Goal: Transaction & Acquisition: Subscribe to service/newsletter

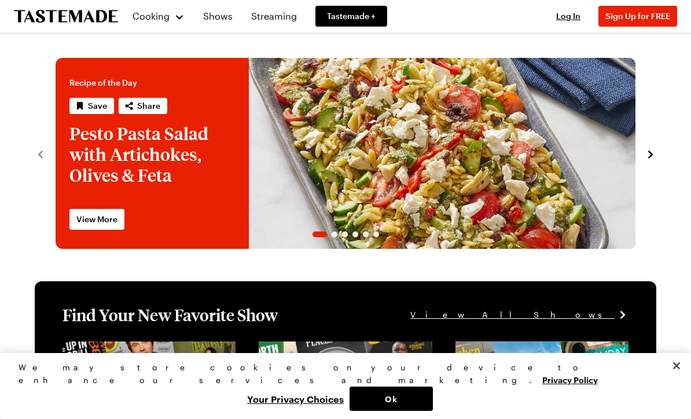
click at [81, 104] on icon "Save recipe" at bounding box center [80, 106] width 6 height 8
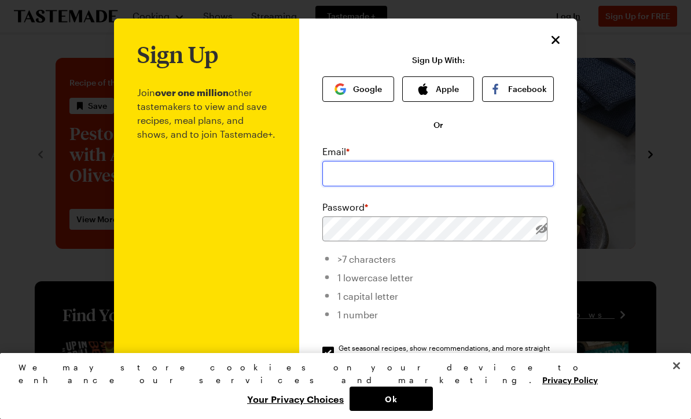
click at [379, 177] on input "email" at bounding box center [438, 173] width 232 height 25
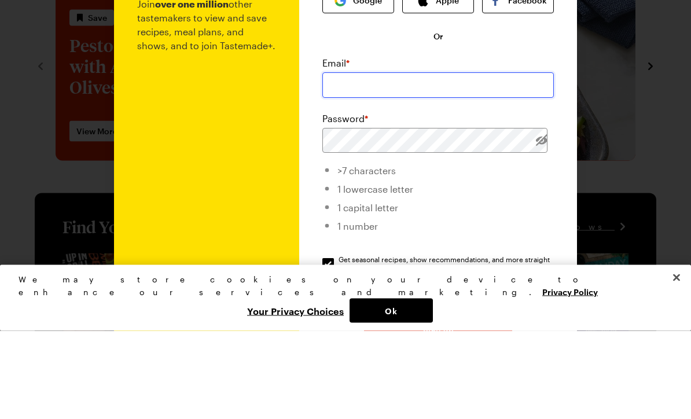
type input "[EMAIL_ADDRESS][DOMAIN_NAME]"
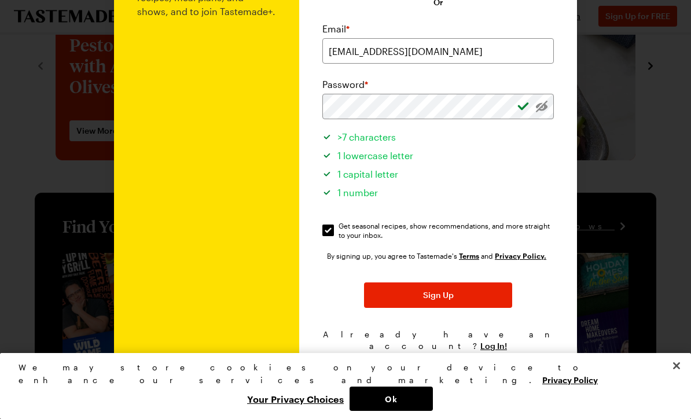
scroll to position [122, 0]
click at [444, 300] on span "Sign Up" at bounding box center [438, 296] width 31 height 12
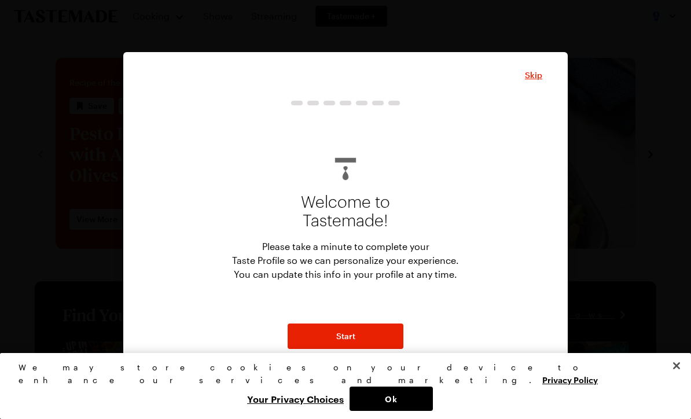
click at [351, 341] on span "Start" at bounding box center [345, 336] width 19 height 12
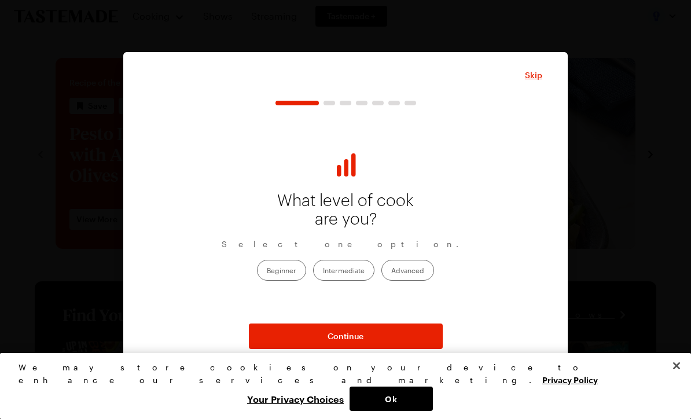
click at [341, 270] on label "Intermediate" at bounding box center [343, 270] width 61 height 21
click at [323, 271] on input "Intermediate" at bounding box center [323, 271] width 0 height 0
click at [362, 335] on span "Continue" at bounding box center [346, 336] width 36 height 12
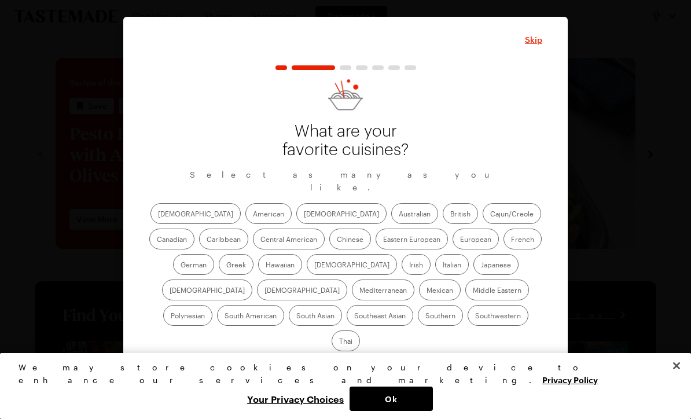
click at [245, 220] on label "American" at bounding box center [268, 213] width 46 height 21
click at [253, 215] on input "American" at bounding box center [253, 215] width 0 height 0
click at [435, 272] on label "Italian" at bounding box center [452, 264] width 34 height 21
click at [443, 266] on input "Italian" at bounding box center [443, 266] width 0 height 0
click at [414, 280] on label "Mediterranean" at bounding box center [383, 290] width 63 height 21
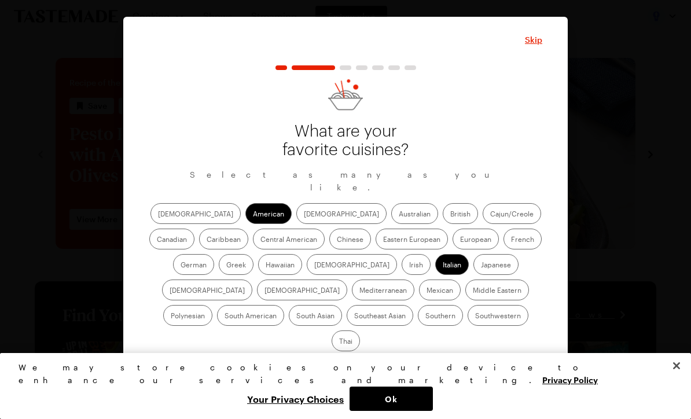
click at [359, 291] on input "Mediterranean" at bounding box center [359, 291] width 0 height 0
click at [252, 280] on label "[DEMOGRAPHIC_DATA]" at bounding box center [207, 290] width 90 height 21
click at [170, 291] on input "[DEMOGRAPHIC_DATA]" at bounding box center [170, 291] width 0 height 0
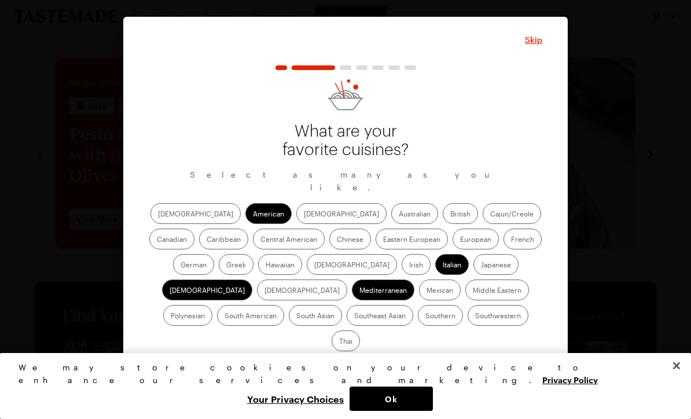
click at [504, 245] on label "French" at bounding box center [523, 239] width 38 height 21
click at [511, 240] on input "French" at bounding box center [511, 240] width 0 height 0
click at [347, 365] on span "Continue" at bounding box center [346, 371] width 36 height 12
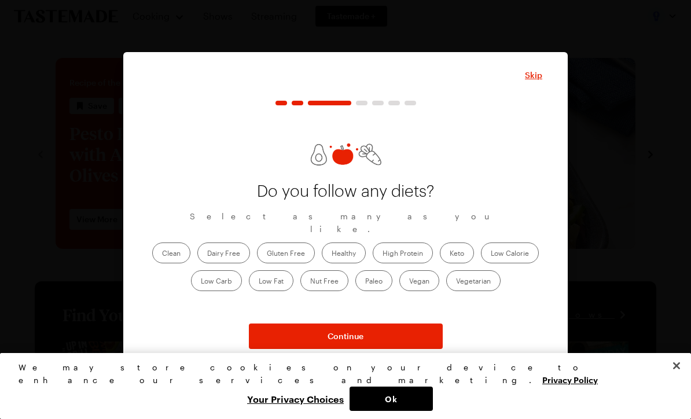
click at [357, 337] on span "Continue" at bounding box center [346, 336] width 36 height 12
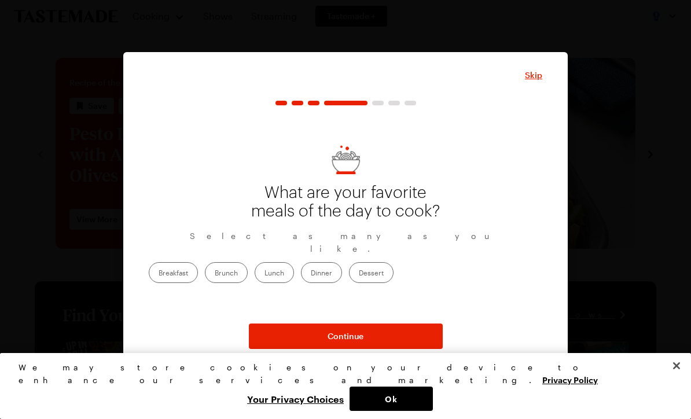
click at [294, 267] on label "Lunch" at bounding box center [274, 272] width 39 height 21
click at [264, 274] on input "Lunch" at bounding box center [264, 274] width 0 height 0
click at [394, 262] on label "Dessert" at bounding box center [371, 272] width 45 height 21
click at [359, 274] on input "Dessert" at bounding box center [359, 274] width 0 height 0
click at [375, 341] on button "Continue" at bounding box center [346, 336] width 194 height 25
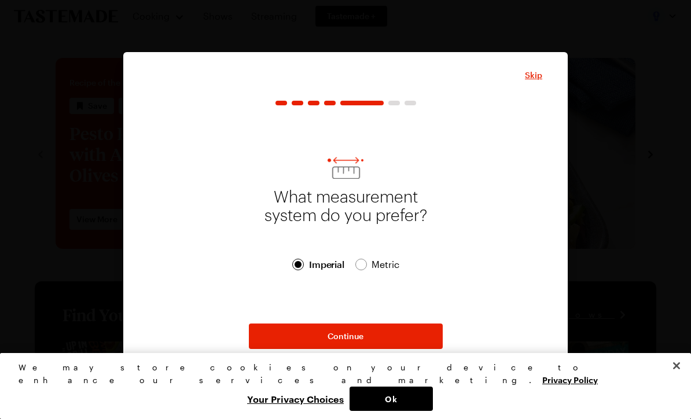
click at [359, 340] on span "Continue" at bounding box center [346, 336] width 36 height 12
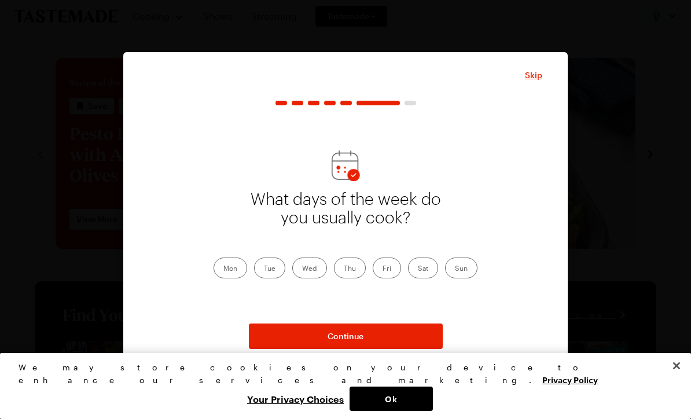
click at [460, 267] on label "Sun" at bounding box center [461, 268] width 32 height 21
click at [455, 269] on input "Sun" at bounding box center [455, 269] width 0 height 0
click at [461, 259] on label "Sun" at bounding box center [461, 268] width 32 height 21
click at [455, 269] on input "Sun" at bounding box center [455, 269] width 0 height 0
click at [349, 261] on label "Thu" at bounding box center [350, 268] width 32 height 21
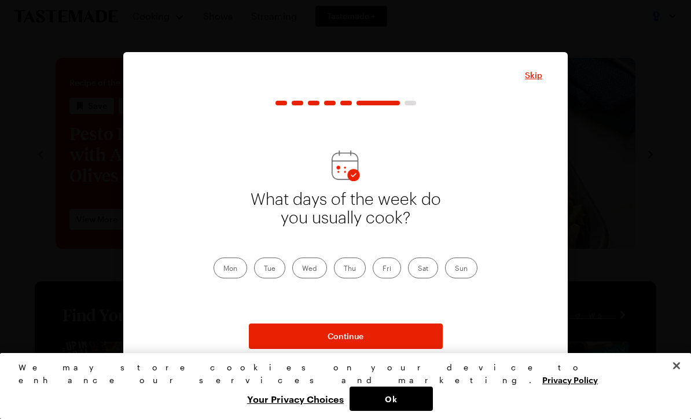
click at [344, 269] on input "Thu" at bounding box center [344, 269] width 0 height 0
click at [227, 273] on label "Mon" at bounding box center [231, 268] width 34 height 21
click at [223, 269] on input "Mon" at bounding box center [223, 269] width 0 height 0
click at [383, 337] on button "Continue" at bounding box center [346, 336] width 194 height 25
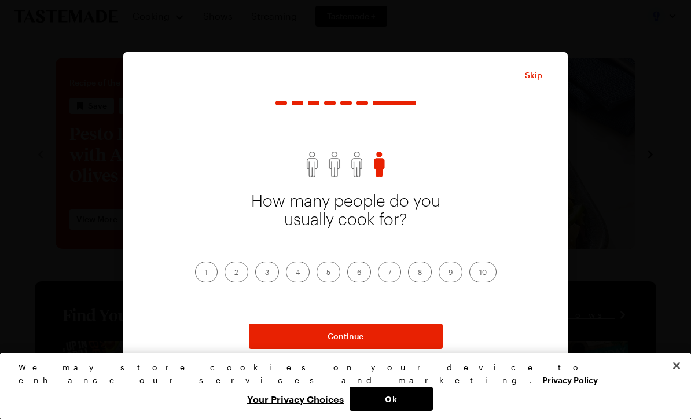
click at [232, 271] on label "2" at bounding box center [237, 272] width 24 height 21
click at [234, 273] on input "2" at bounding box center [234, 273] width 0 height 0
click at [384, 335] on button "Continue" at bounding box center [346, 336] width 194 height 25
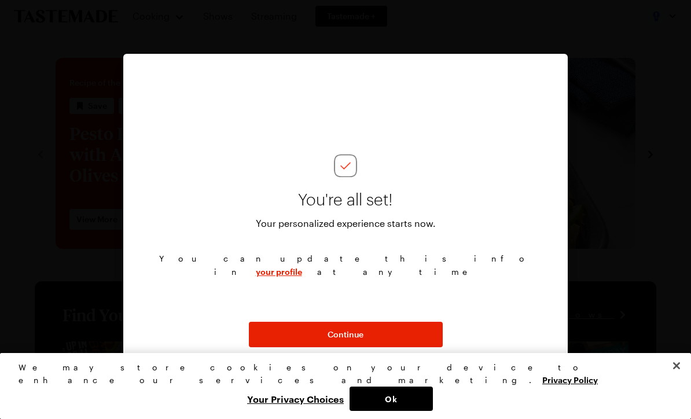
click at [380, 334] on button "Continue" at bounding box center [346, 334] width 194 height 25
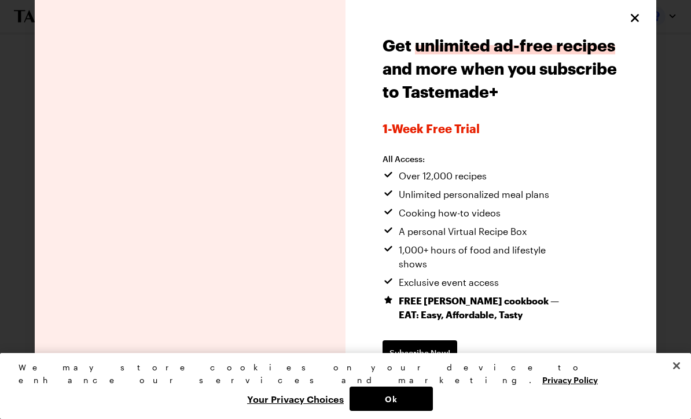
scroll to position [3, 0]
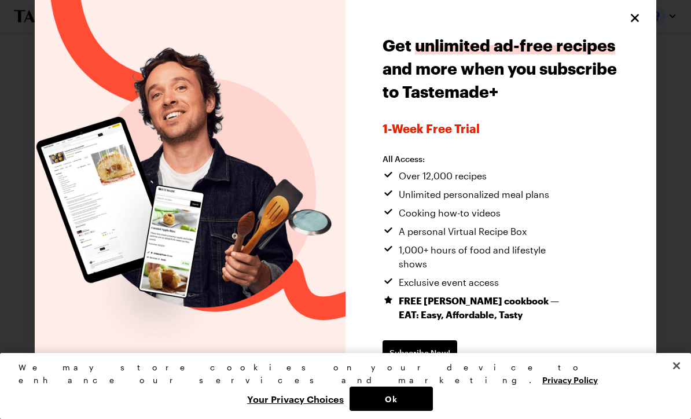
click at [433, 396] on button "Ok" at bounding box center [391, 399] width 83 height 24
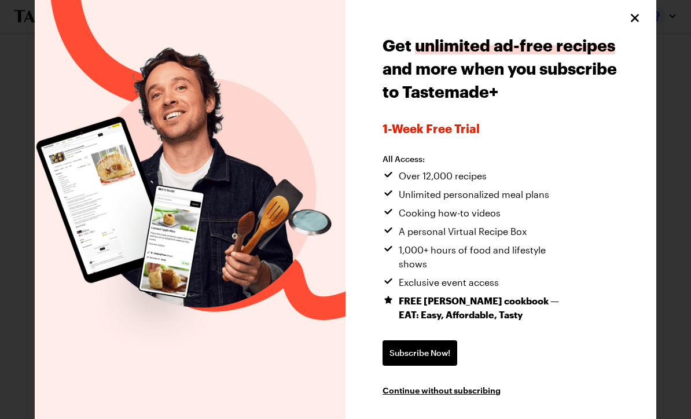
click at [461, 384] on span "Continue without subscribing" at bounding box center [442, 390] width 118 height 12
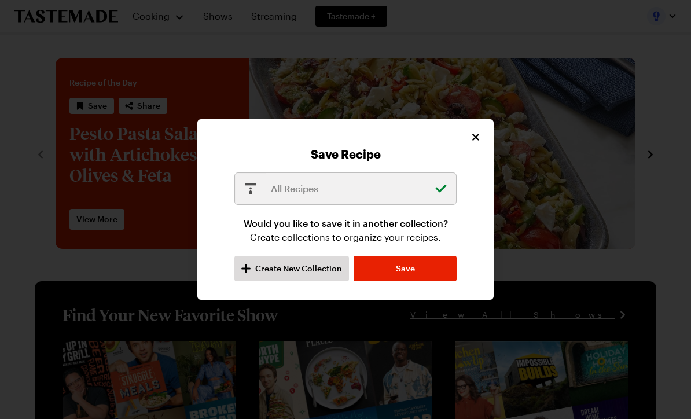
click at [410, 267] on span "Save" at bounding box center [405, 269] width 19 height 12
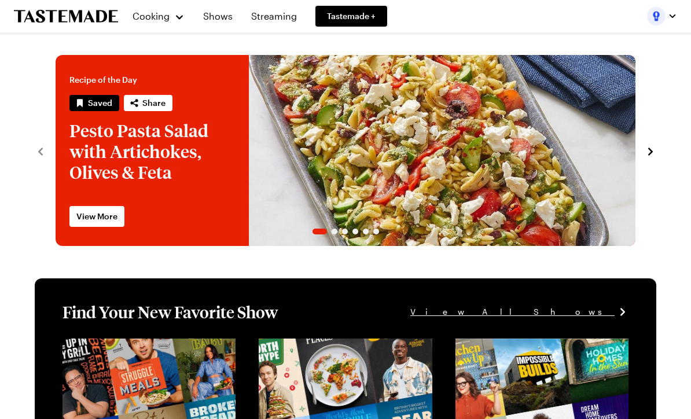
scroll to position [0, 0]
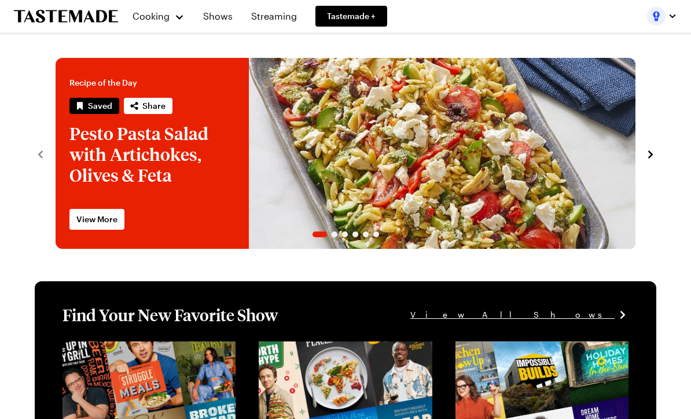
click at [643, 159] on div "Recipe of the Day Saved Share Pesto Pasta Salad with Artichokes, Olives & Feta …" at bounding box center [346, 153] width 622 height 191
click at [647, 147] on button "navigate to next item" at bounding box center [651, 153] width 12 height 14
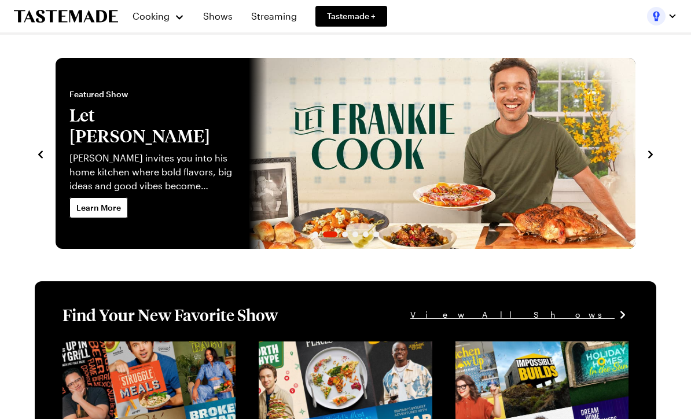
click at [642, 153] on div "Recipe of the Day Saved Share Pesto Pasta Salad with Artichokes, Olives & Feta …" at bounding box center [346, 153] width 622 height 191
click at [641, 152] on div "Recipe of the Day Saved Share Pesto Pasta Salad with Artichokes, Olives & Feta …" at bounding box center [346, 153] width 622 height 191
click at [648, 155] on icon "navigate to next item" at bounding box center [651, 155] width 12 height 12
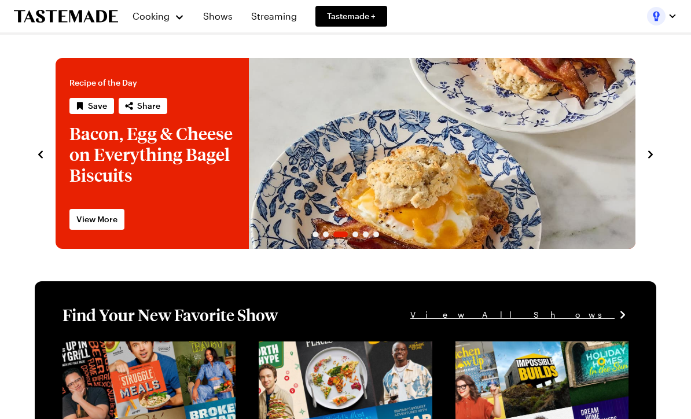
click at [651, 159] on icon "navigate to next item" at bounding box center [651, 155] width 12 height 12
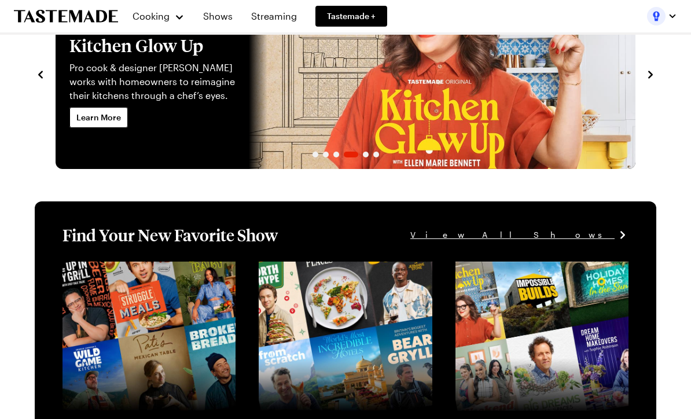
scroll to position [81, 0]
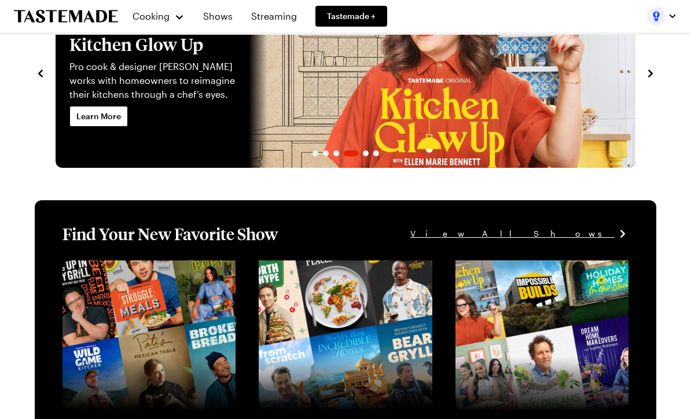
click at [163, 273] on link "View full content for [object Object]" at bounding box center [142, 267] width 158 height 11
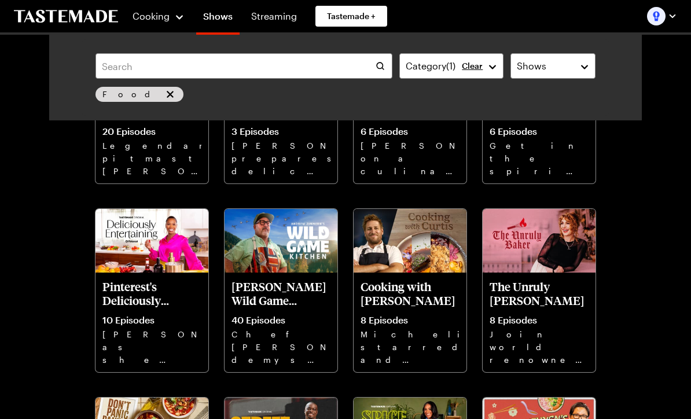
scroll to position [1129, 0]
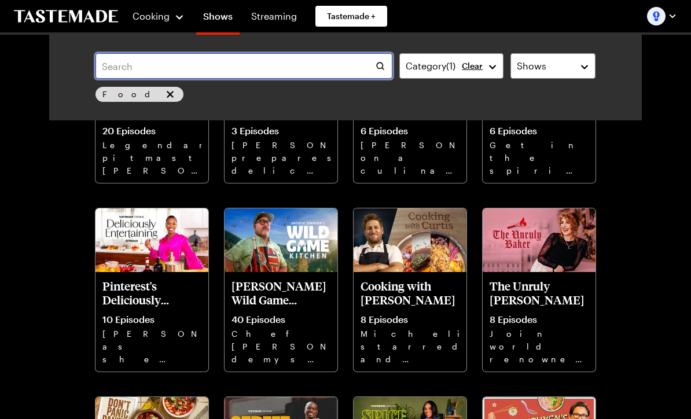
click at [169, 67] on input "text" at bounding box center [243, 65] width 297 height 25
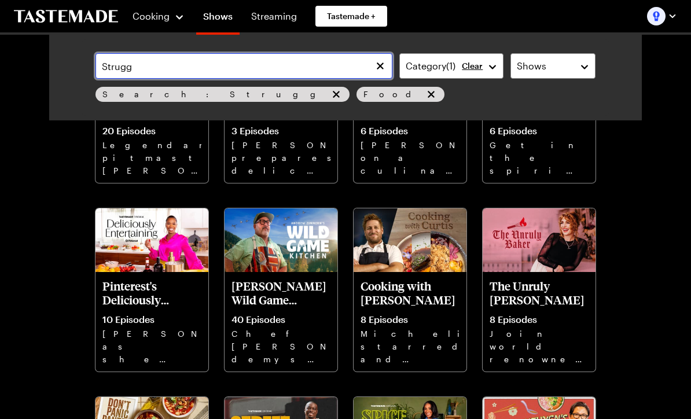
scroll to position [190, 0]
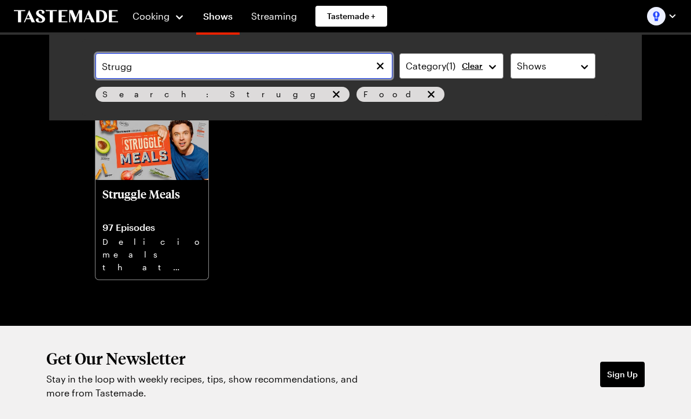
type input "Strugg"
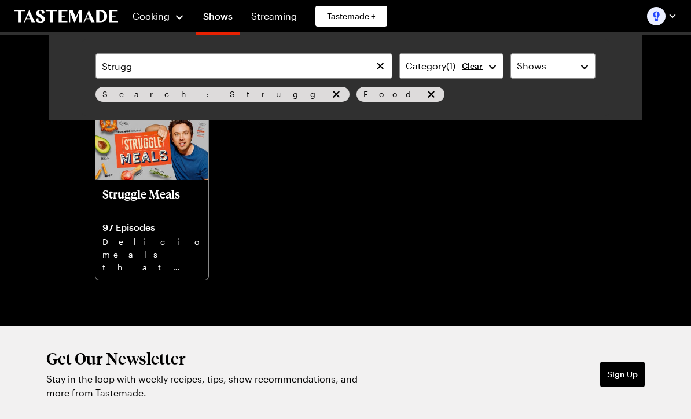
click at [155, 169] on img at bounding box center [151, 148] width 113 height 64
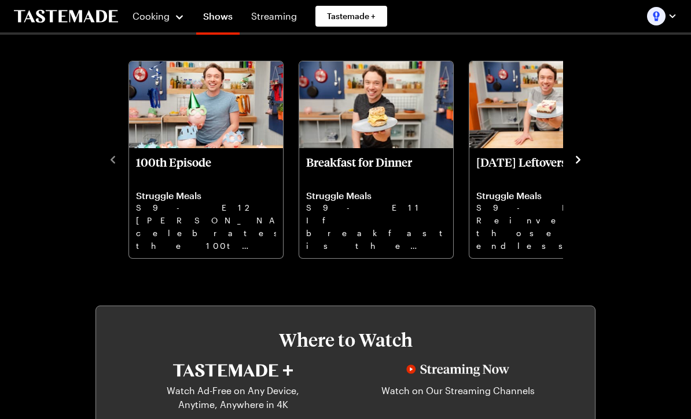
scroll to position [316, 0]
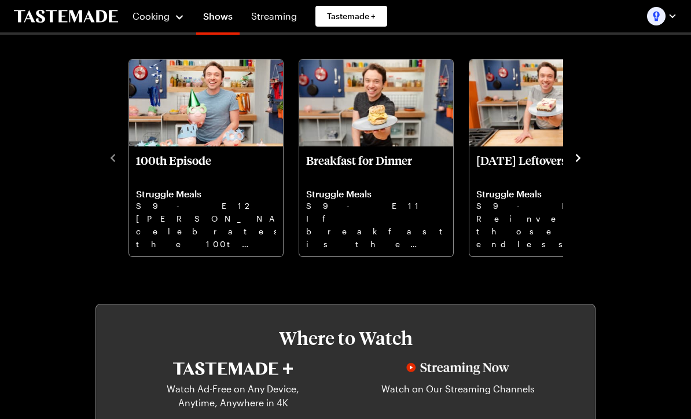
click at [576, 163] on icon "navigate to next item" at bounding box center [578, 159] width 12 height 12
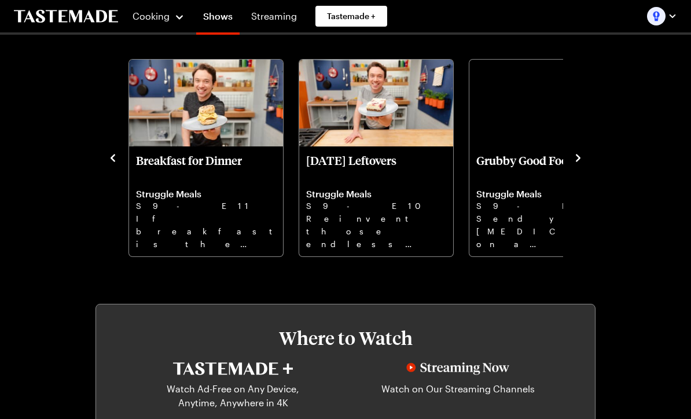
scroll to position [317, 0]
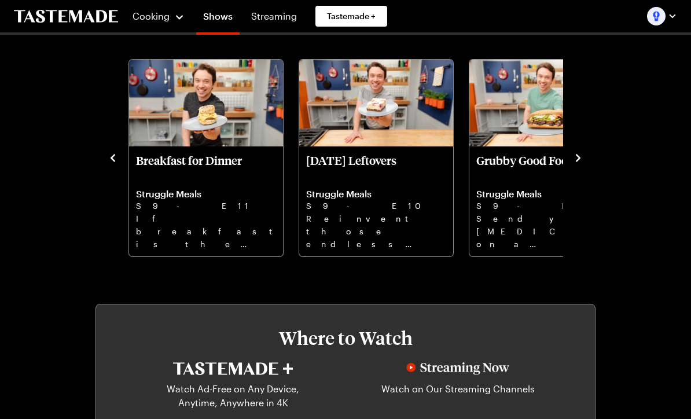
click at [377, 163] on p "[DATE] Leftovers" at bounding box center [376, 167] width 140 height 28
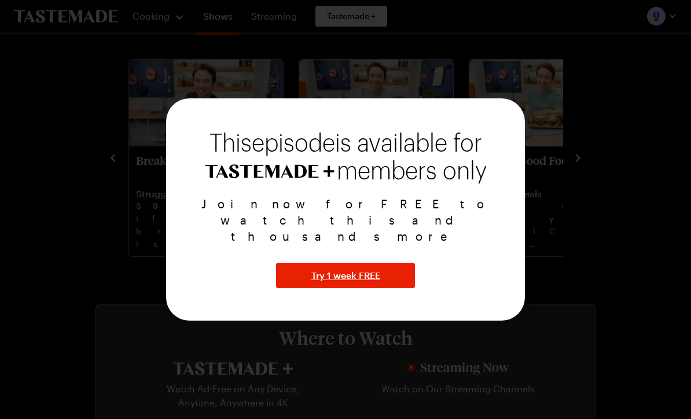
click at [365, 278] on span "Try 1 week FREE" at bounding box center [345, 276] width 69 height 14
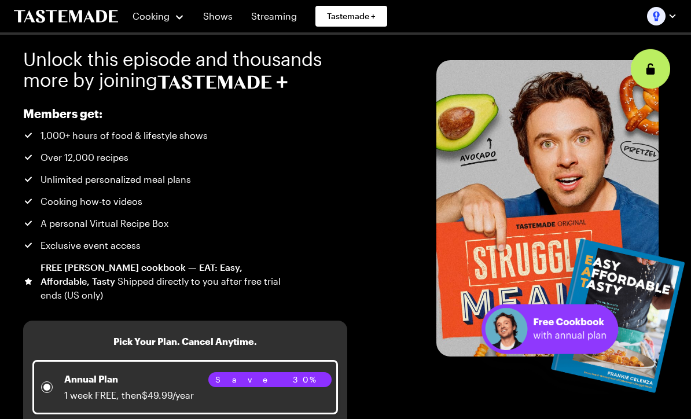
scroll to position [317, 0]
